Goal: Task Accomplishment & Management: Manage account settings

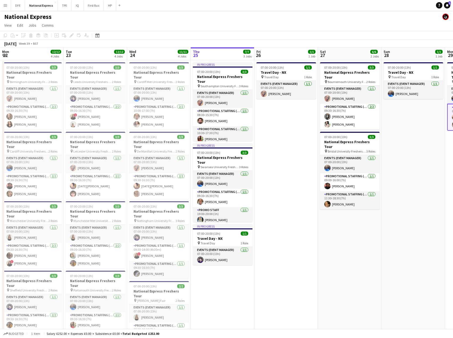
scroll to position [0, 127]
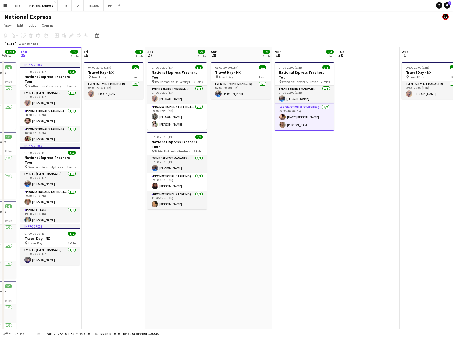
drag, startPoint x: 374, startPoint y: 182, endPoint x: 157, endPoint y: 190, distance: 216.8
click at [155, 189] on app-calendar-viewport "Mon 22 12/12 4 Jobs Tue 23 12/12 4 Jobs Wed 24 11/11 4 Jobs Thu 25 7/7 3 Jobs F…" at bounding box center [226, 200] width 453 height 306
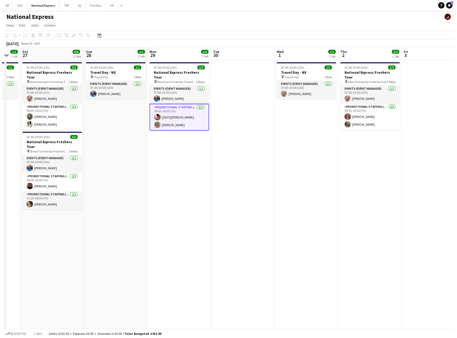
scroll to position [0, 218]
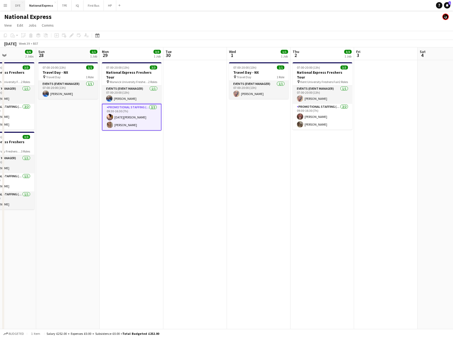
click at [21, 5] on button "DFE Close" at bounding box center [18, 5] width 14 height 10
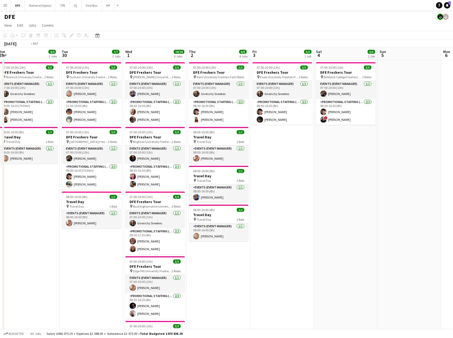
drag, startPoint x: 414, startPoint y: 133, endPoint x: 92, endPoint y: 150, distance: 322.6
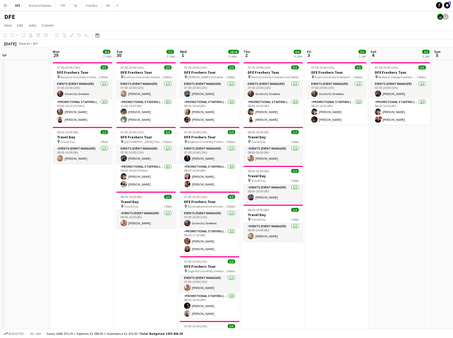
drag, startPoint x: 338, startPoint y: 155, endPoint x: 34, endPoint y: 156, distance: 303.7
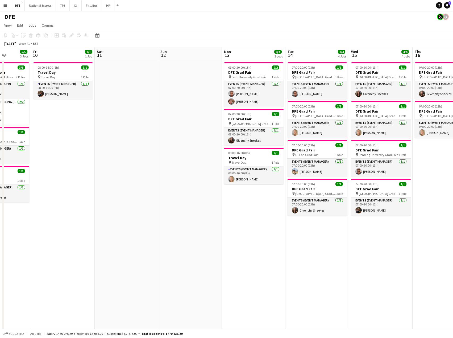
drag, startPoint x: 393, startPoint y: 153, endPoint x: 65, endPoint y: 168, distance: 327.8
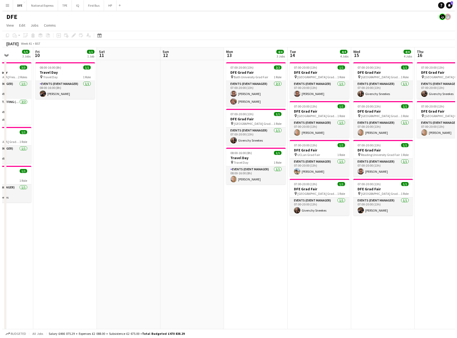
scroll to position [0, 160]
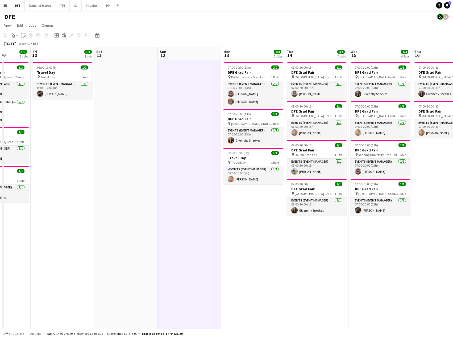
click at [4, 4] on app-icon "Menu" at bounding box center [5, 5] width 4 height 4
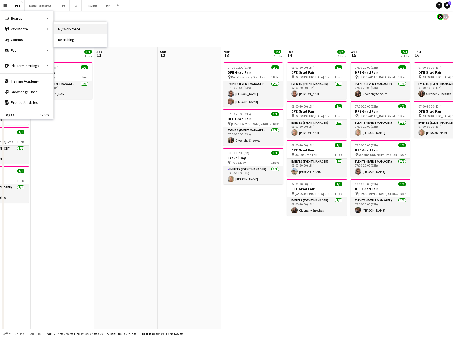
click at [66, 30] on link "My Workforce" at bounding box center [80, 29] width 53 height 11
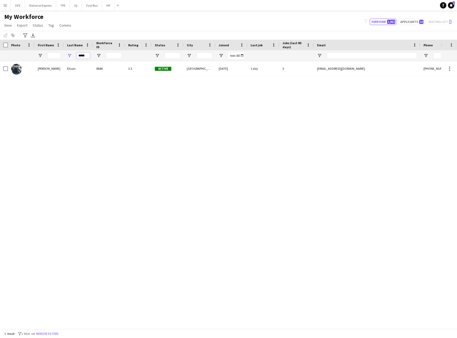
drag, startPoint x: 85, startPoint y: 55, endPoint x: 49, endPoint y: 59, distance: 36.4
click at [47, 55] on div "*****" at bounding box center [288, 55] width 577 height 11
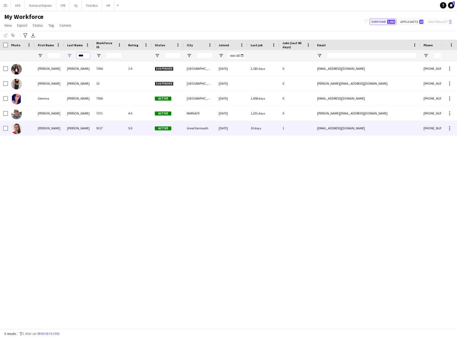
type input "****"
click at [76, 124] on div "[PERSON_NAME]" at bounding box center [78, 128] width 29 height 15
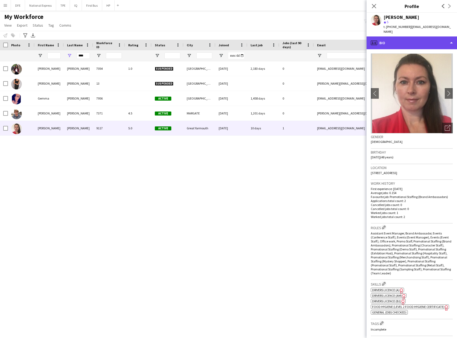
click at [416, 36] on div "profile Bio" at bounding box center [412, 42] width 91 height 13
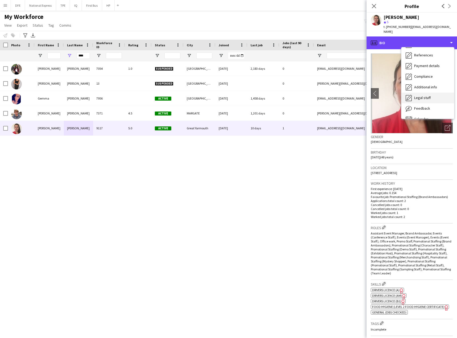
scroll to position [53, 0]
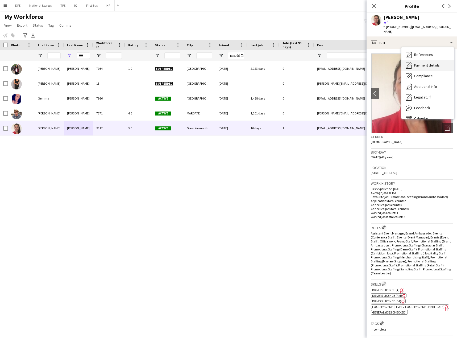
click at [429, 63] on span "Payment details" at bounding box center [427, 65] width 26 height 5
